Goal: Information Seeking & Learning: Learn about a topic

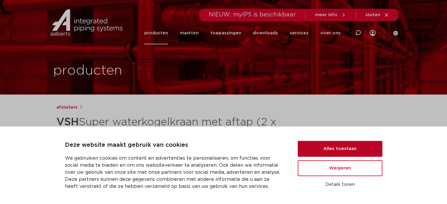
click at [337, 151] on button "Alles toestaan" at bounding box center [340, 149] width 85 height 16
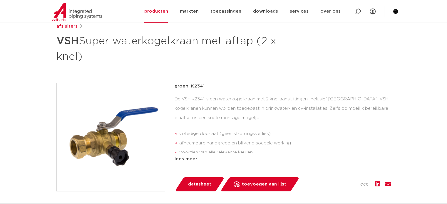
scroll to position [82, 0]
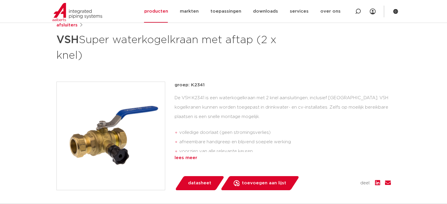
click at [189, 156] on div "lees meer" at bounding box center [283, 158] width 216 height 7
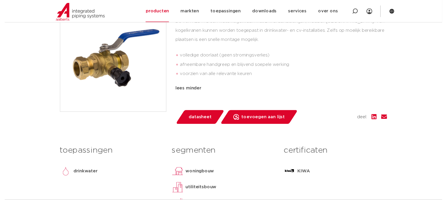
scroll to position [165, 0]
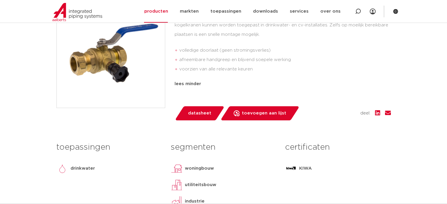
click at [200, 114] on span "datasheet" at bounding box center [199, 113] width 23 height 9
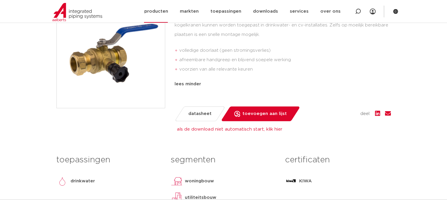
click at [168, 11] on link "producten" at bounding box center [156, 11] width 24 height 23
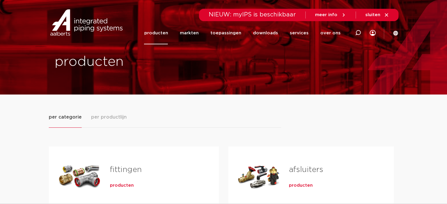
click at [121, 185] on span "producten" at bounding box center [122, 186] width 24 height 6
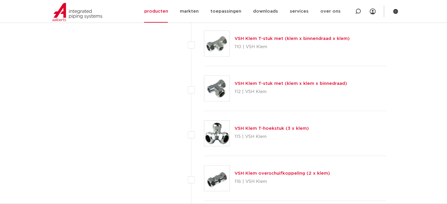
scroll to position [783, 0]
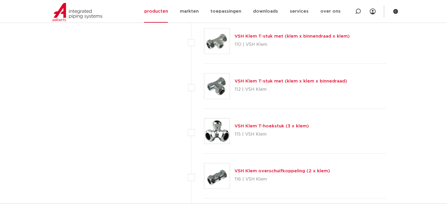
click at [269, 127] on link "VSH Klem T-hoekstuk (3 x klem)" at bounding box center [272, 126] width 74 height 4
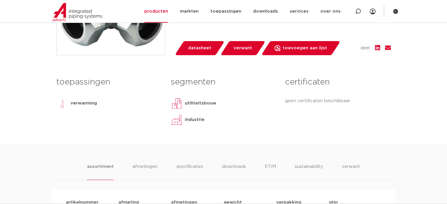
scroll to position [208, 0]
